Goal: Information Seeking & Learning: Learn about a topic

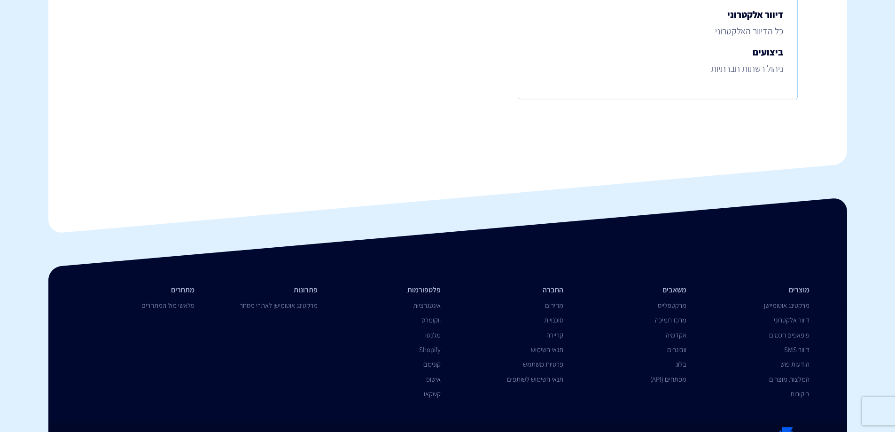
scroll to position [420, 0]
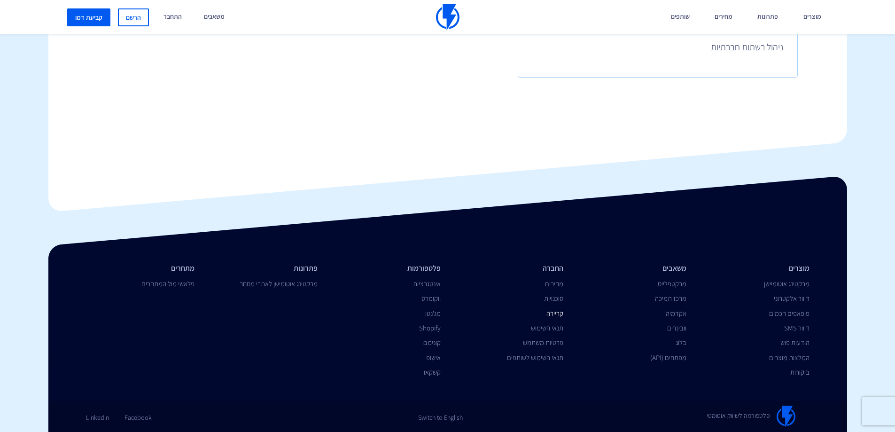
click at [554, 315] on link "קריירה" at bounding box center [554, 313] width 17 height 9
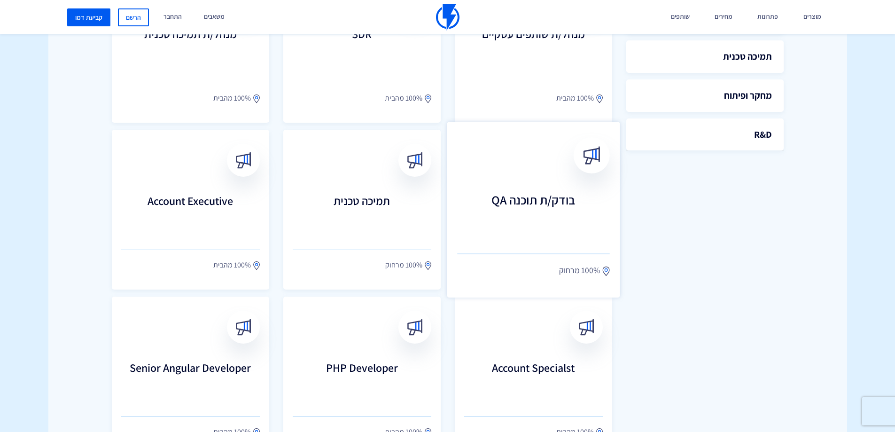
scroll to position [564, 0]
